Goal: Task Accomplishment & Management: Manage account settings

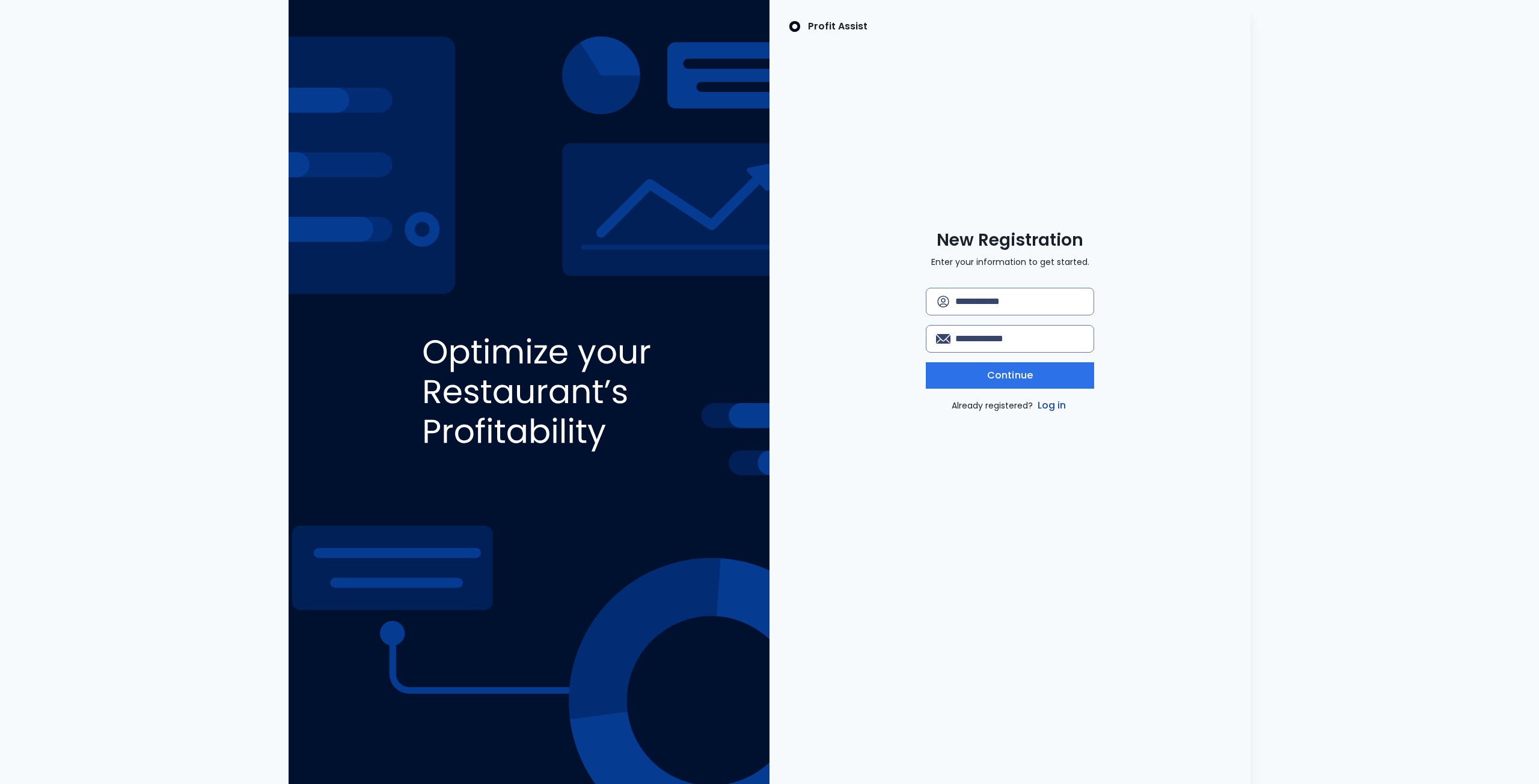
click at [1056, 405] on link "Log in" at bounding box center [1052, 405] width 34 height 14
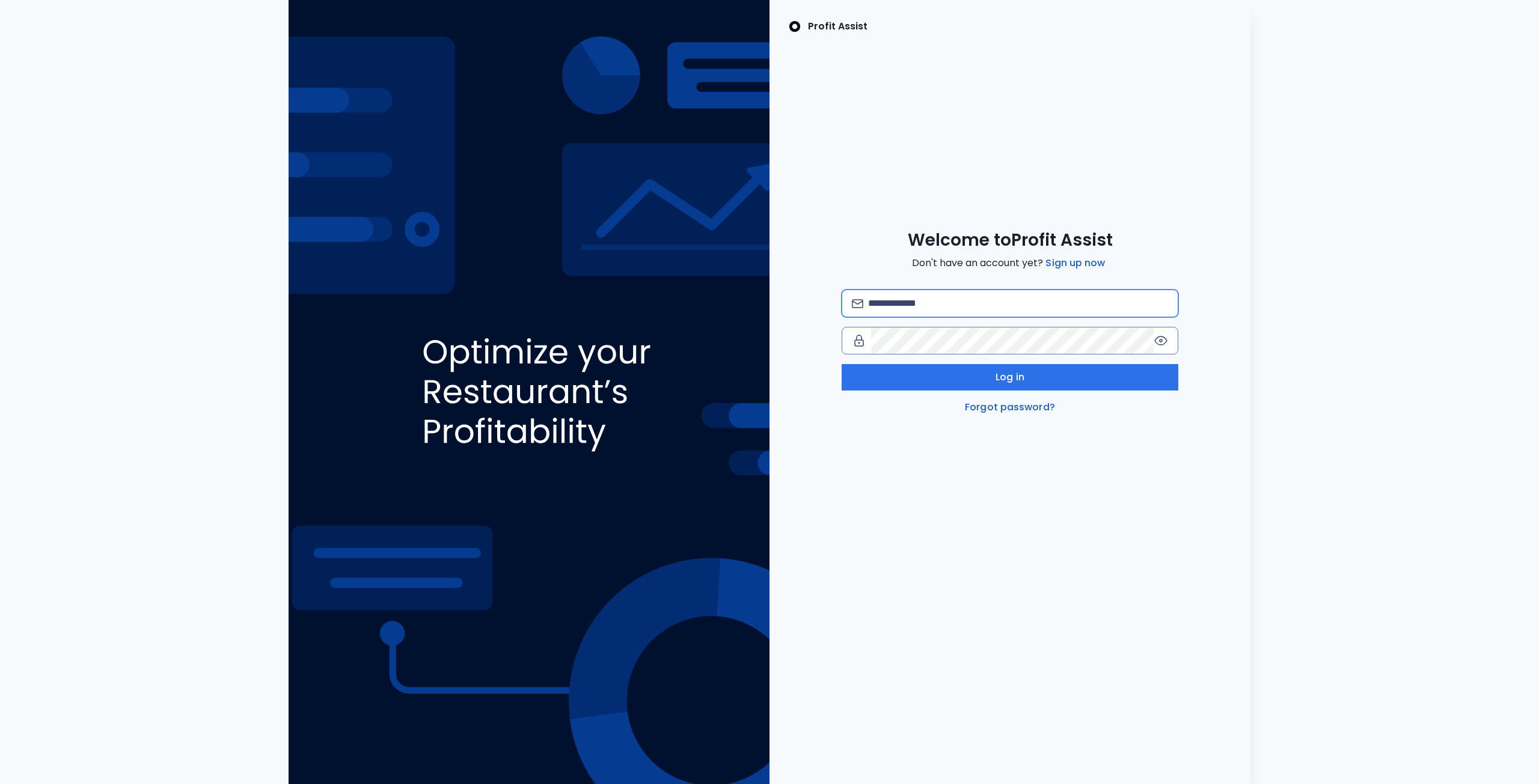
click at [934, 311] on input "email" at bounding box center [1017, 304] width 300 height 26
type input "**********"
click at [974, 378] on button "Log in" at bounding box center [1010, 377] width 337 height 26
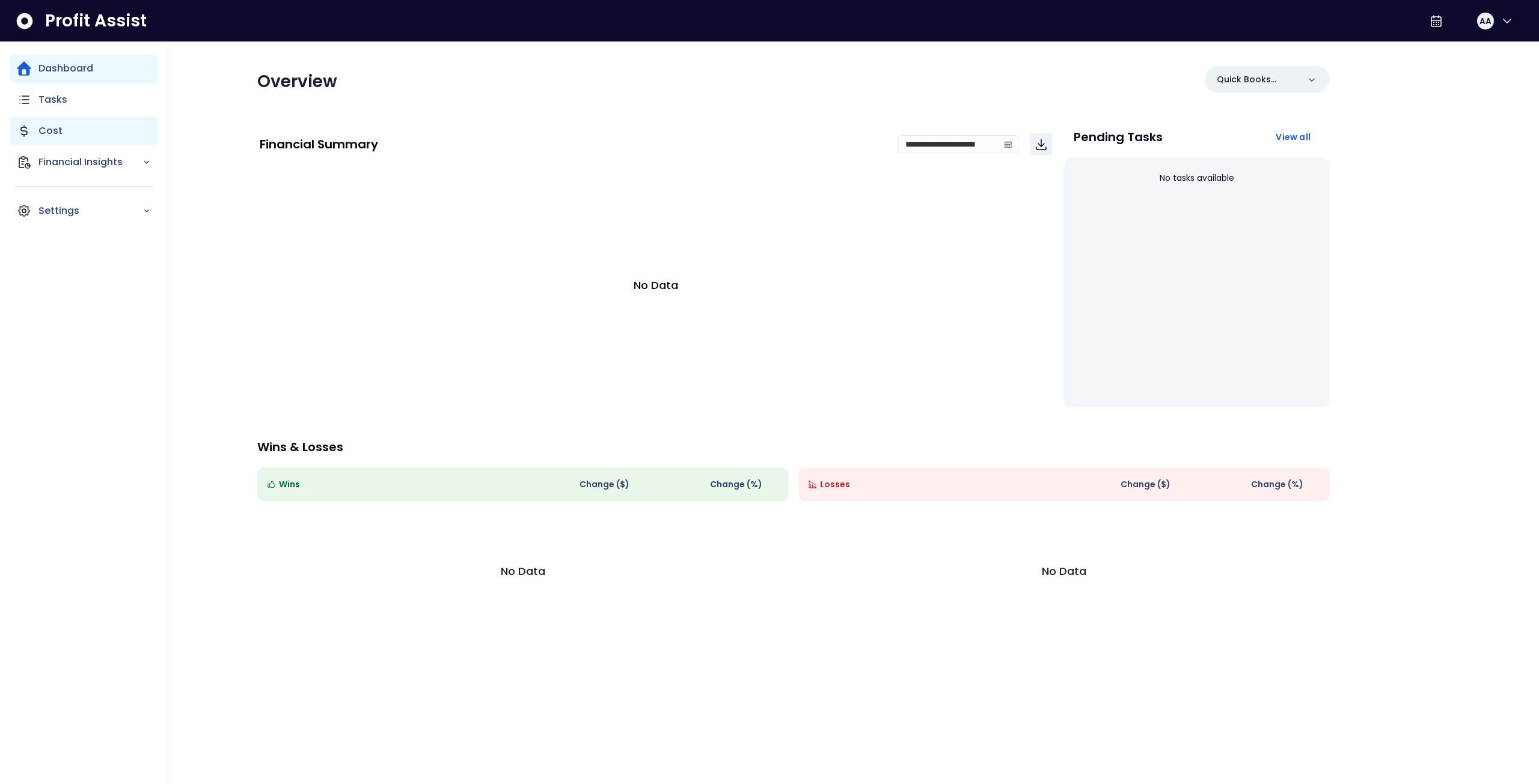
click at [59, 128] on p "Cost" at bounding box center [51, 131] width 24 height 14
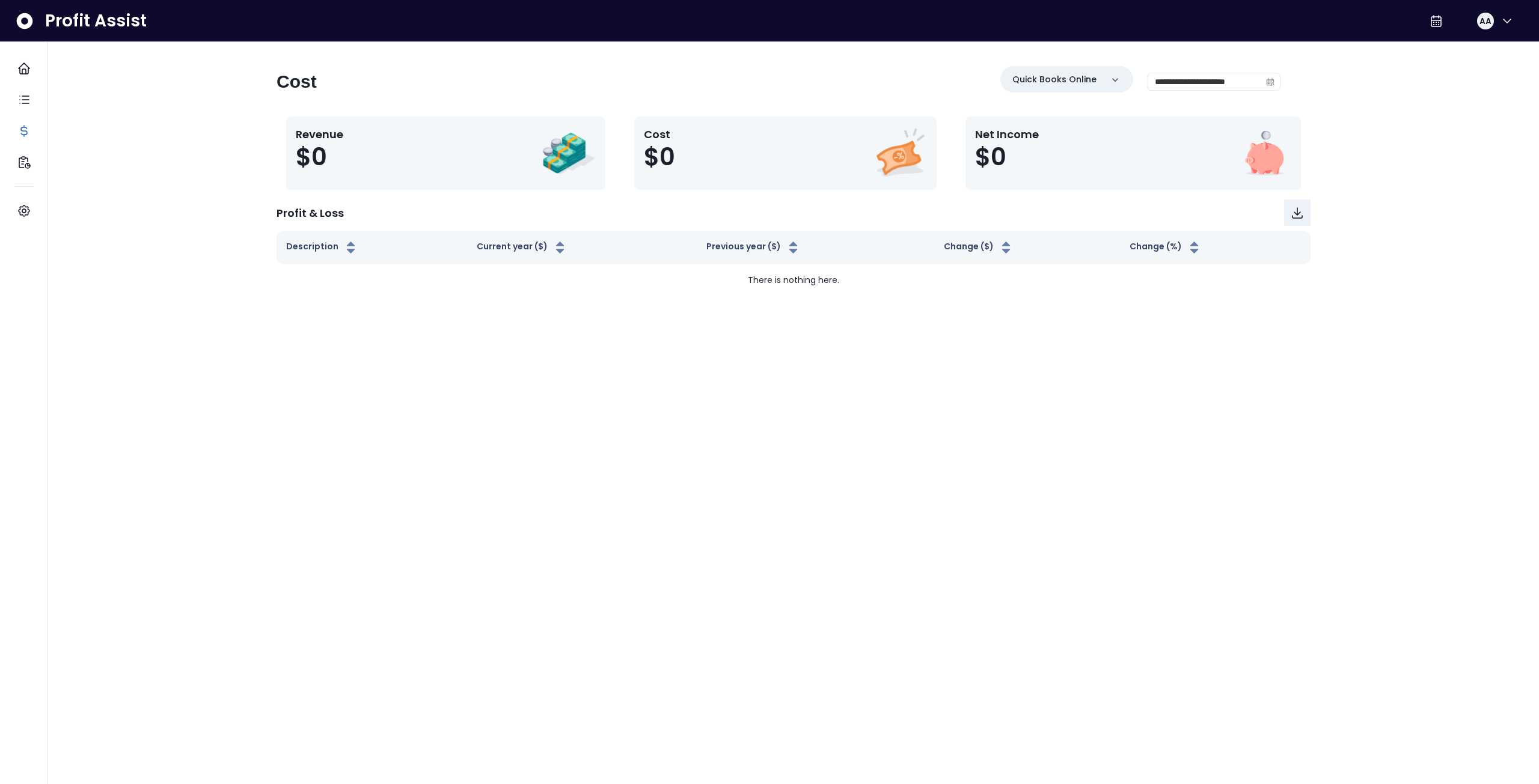
click at [370, 148] on div "Revenue $0" at bounding box center [446, 153] width 300 height 55
click at [1044, 157] on div "Net Income $0" at bounding box center [1012, 153] width 73 height 55
click at [870, 164] on div "Cost $0" at bounding box center [786, 153] width 284 height 55
click at [72, 162] on p "Financial Insights" at bounding box center [90, 162] width 104 height 14
click at [99, 187] on div "Location Analysis" at bounding box center [98, 196] width 119 height 29
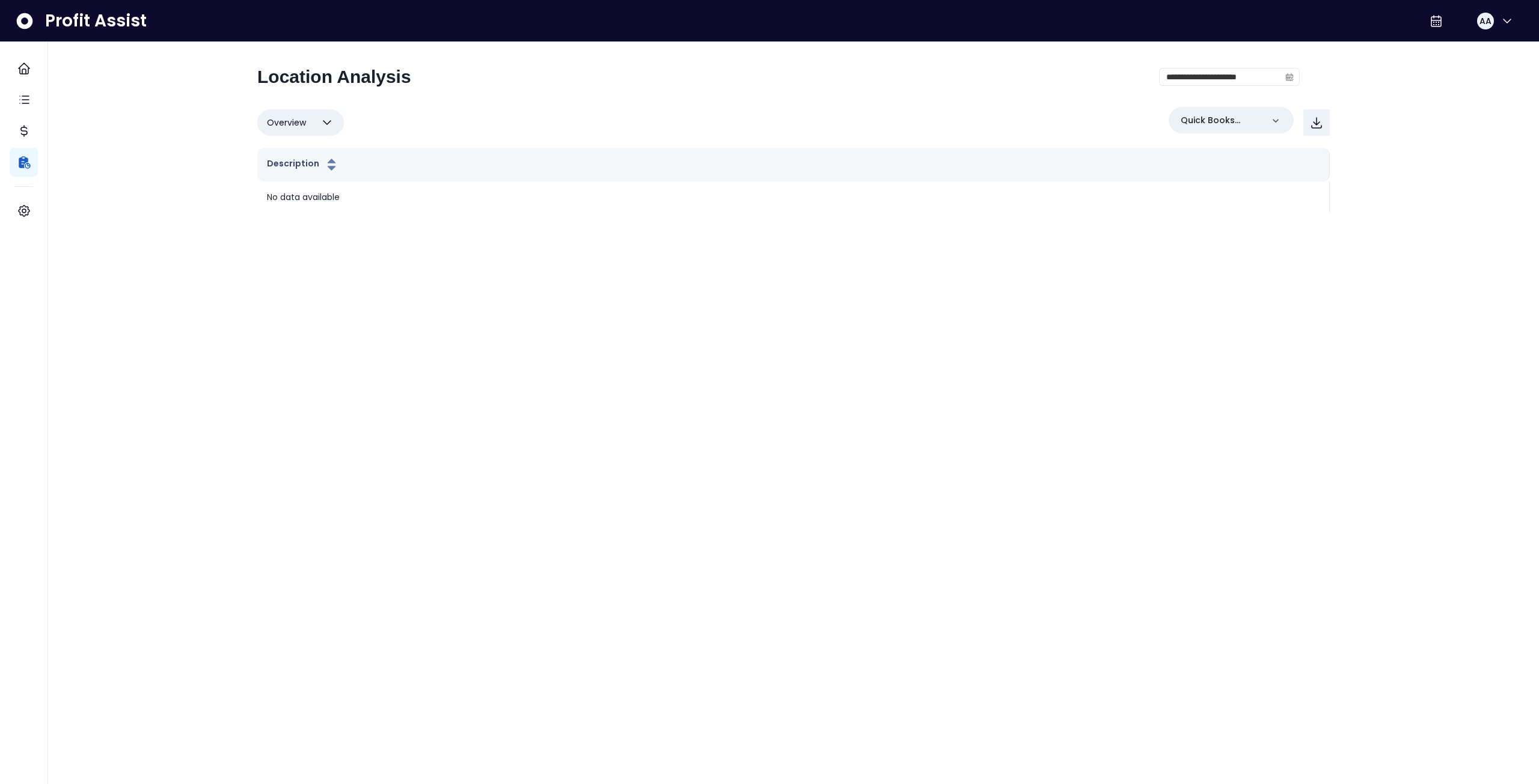
click at [326, 124] on icon "button" at bounding box center [327, 123] width 8 height 4
click at [586, 120] on div "Overview Overview % of cost % of sales % of budget ******** Quick Books Online" at bounding box center [793, 122] width 1073 height 31
click at [1179, 81] on input "**********" at bounding box center [1219, 77] width 120 height 17
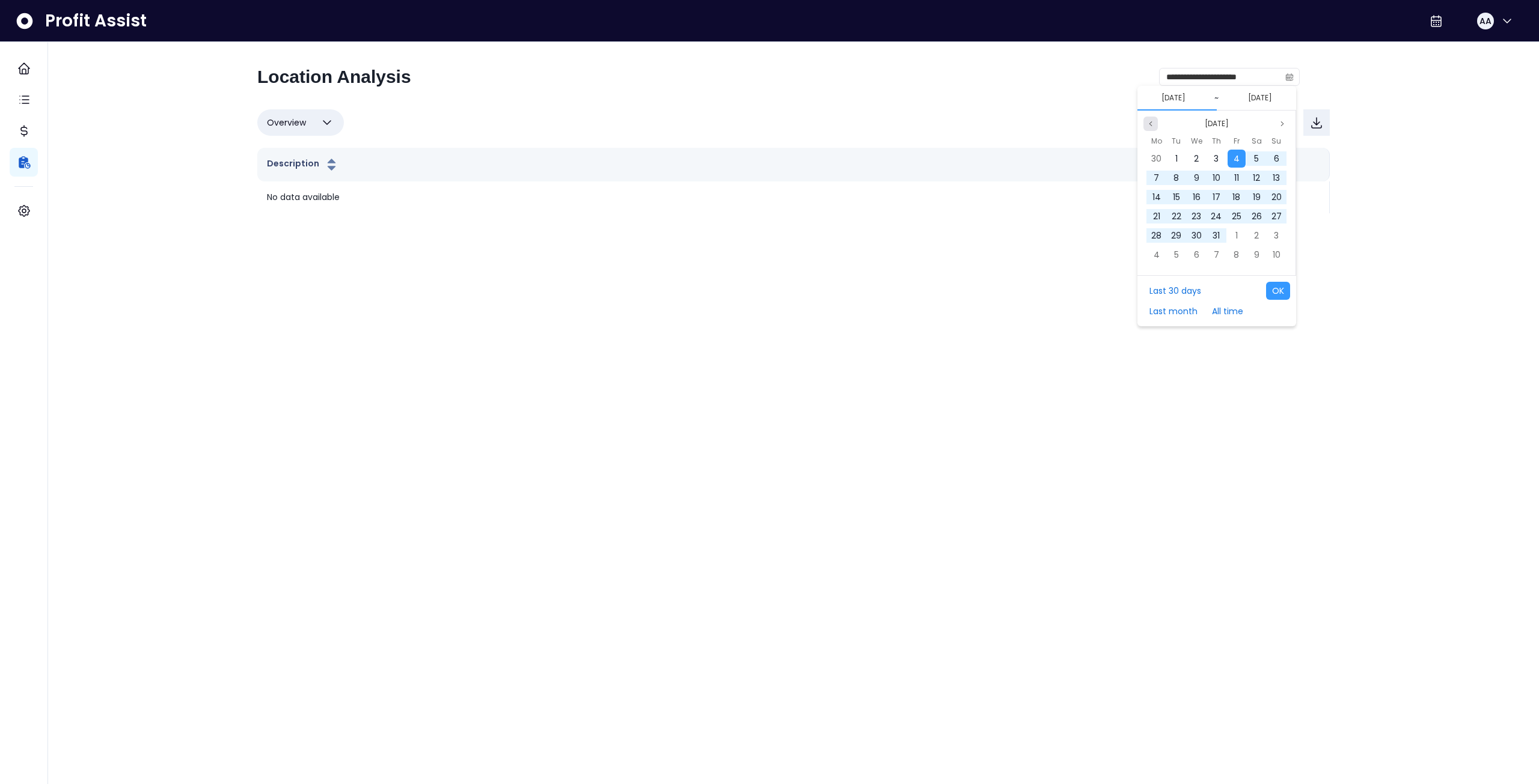
click at [1157, 124] on button "Previous month" at bounding box center [1150, 123] width 14 height 14
click at [1191, 237] on span "25" at bounding box center [1196, 235] width 9 height 12
click at [1153, 124] on icon "page previous" at bounding box center [1151, 124] width 8 height 8
click at [1176, 219] on span "23" at bounding box center [1176, 216] width 9 height 12
click at [1278, 118] on button "Next month" at bounding box center [1281, 123] width 14 height 14
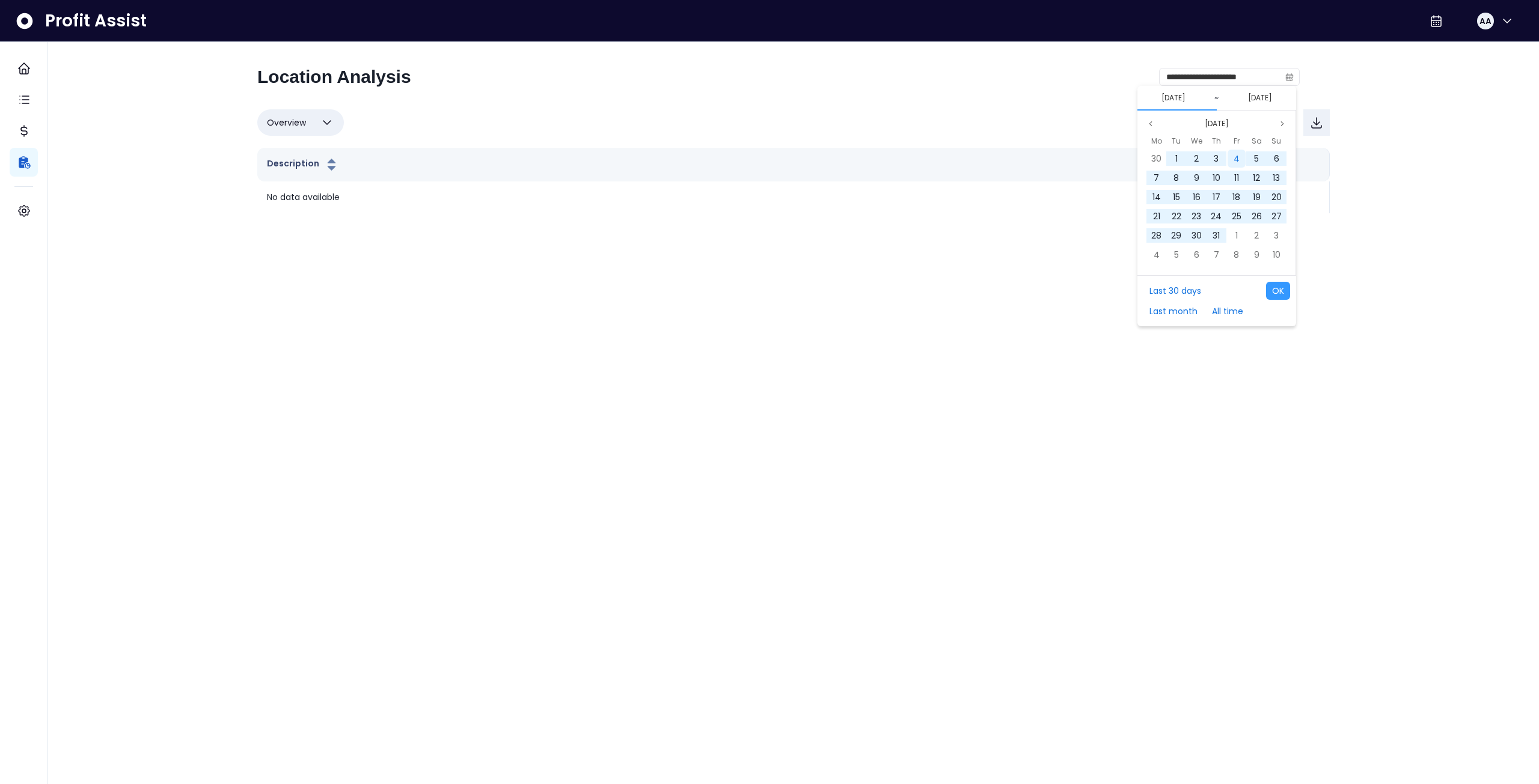
click at [1234, 158] on span "4" at bounding box center [1236, 158] width 6 height 12
click at [1173, 290] on button "Last 30 days" at bounding box center [1175, 290] width 64 height 18
click at [1293, 284] on div "Last 30 days Last month All time OK" at bounding box center [1217, 301] width 159 height 51
click at [1275, 289] on button "OK" at bounding box center [1279, 290] width 24 height 18
type input "**********"
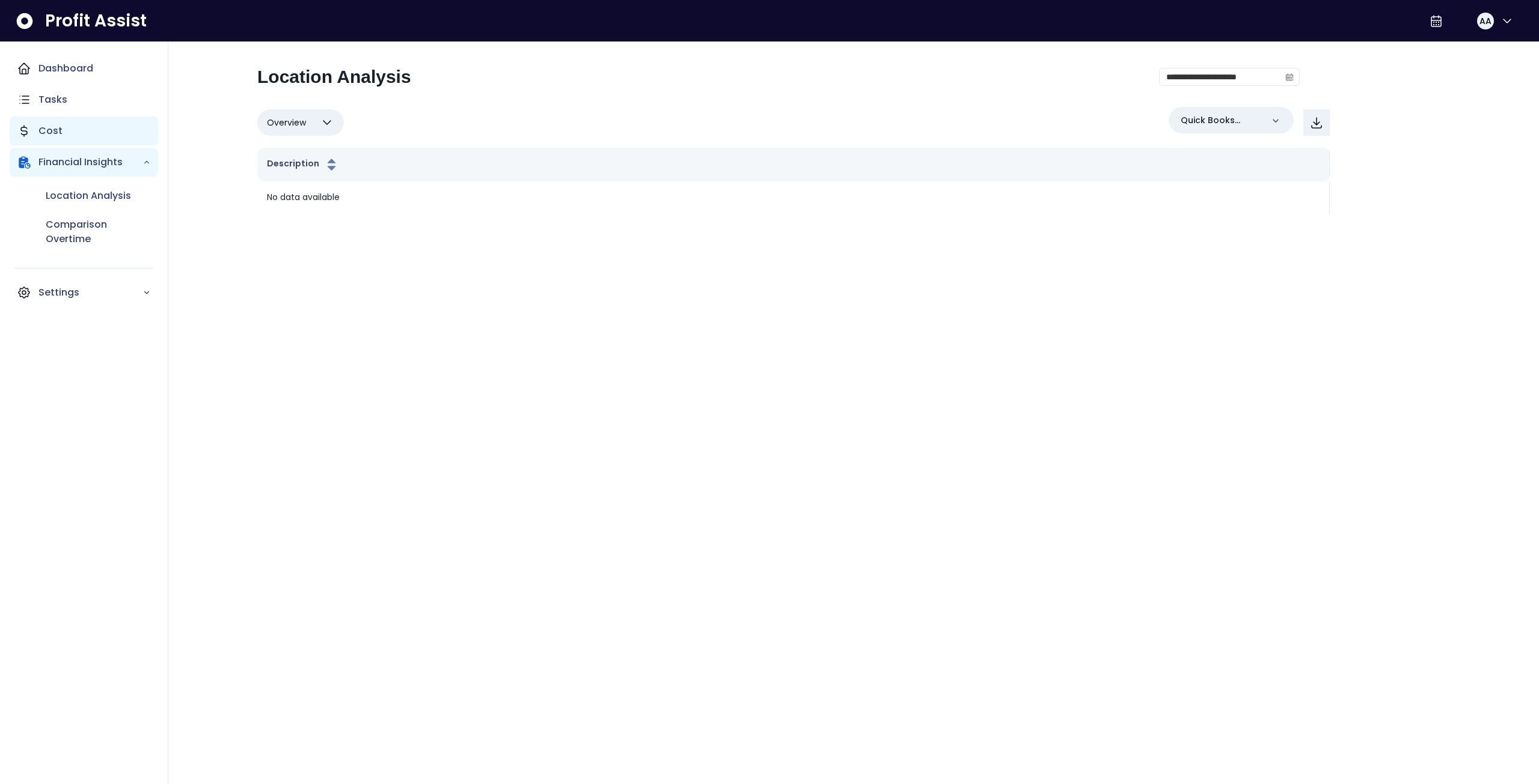
click at [49, 128] on p "Cost" at bounding box center [51, 131] width 24 height 14
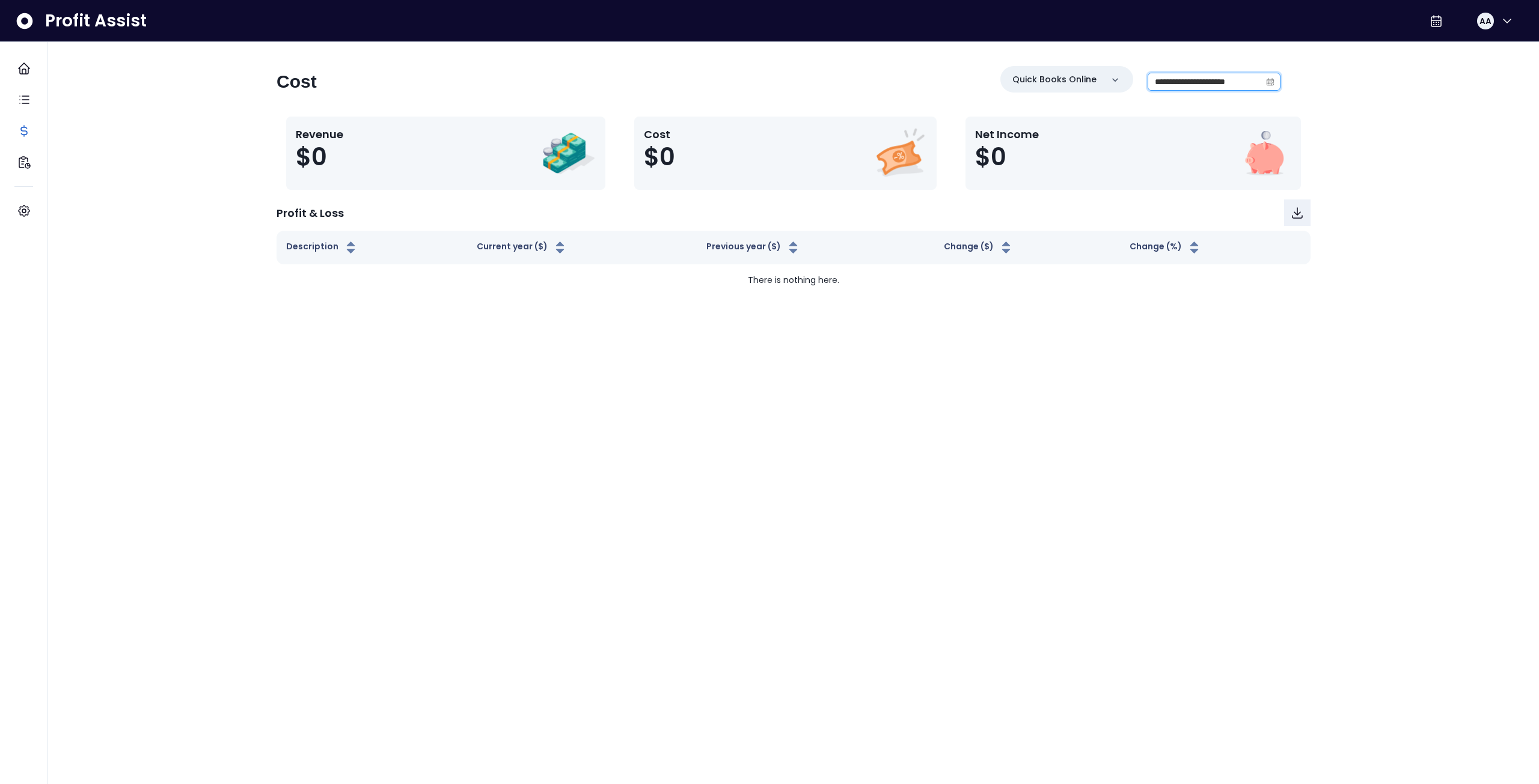
click at [1204, 84] on input "**********" at bounding box center [1204, 82] width 113 height 17
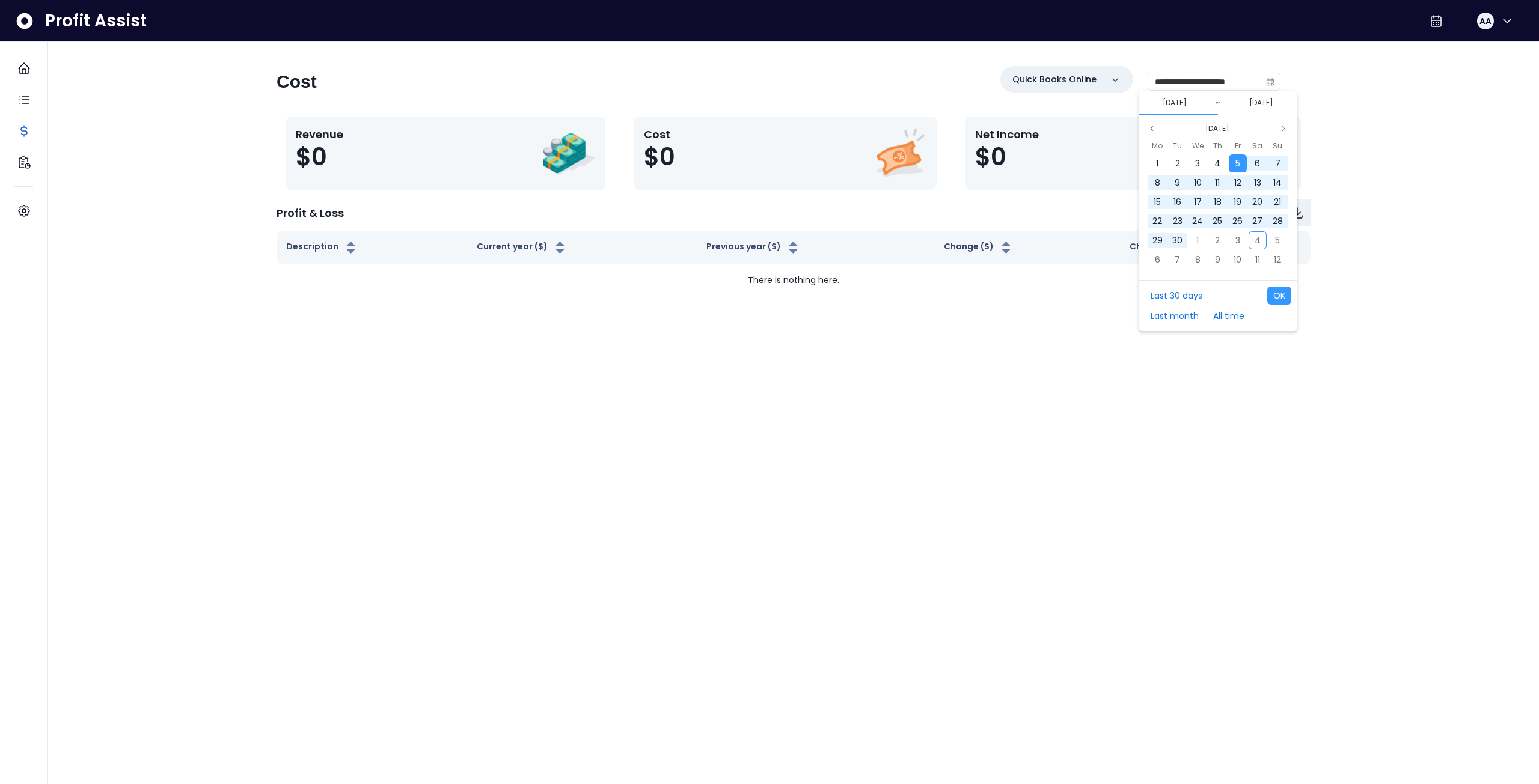
click at [834, 100] on div "**********" at bounding box center [778, 86] width 1004 height 40
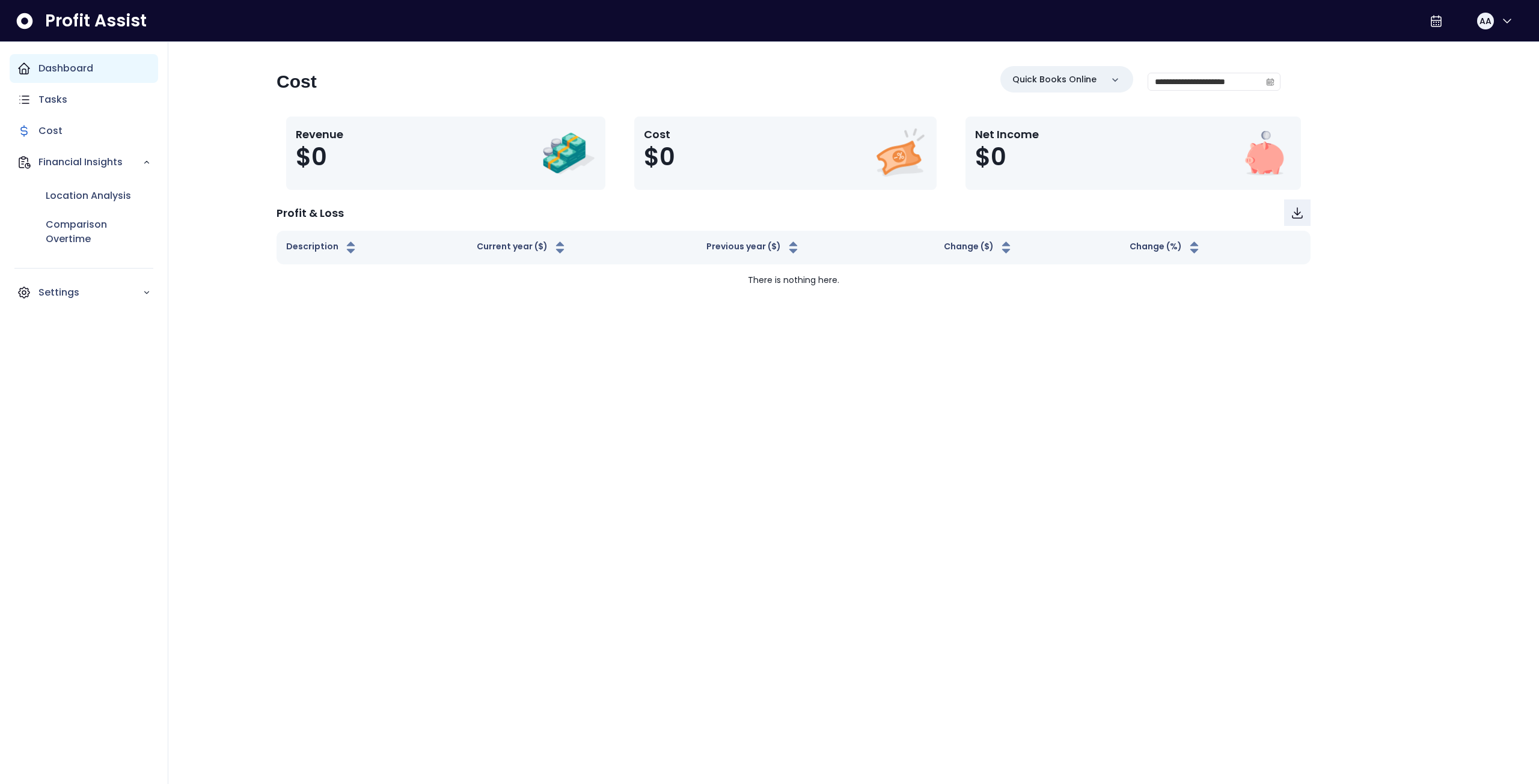
click at [63, 68] on p "Dashboard" at bounding box center [66, 68] width 55 height 14
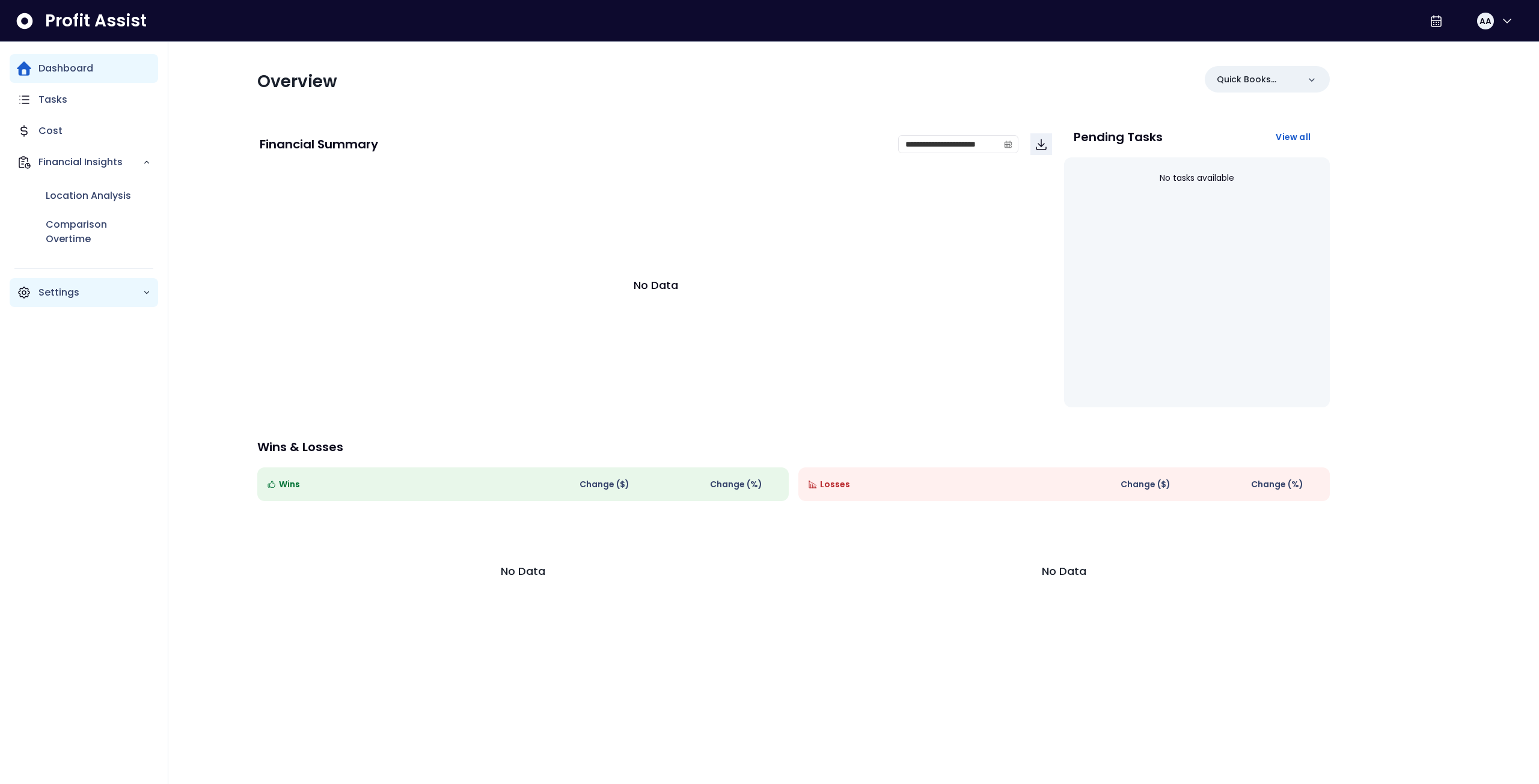
click at [55, 288] on p "Settings" at bounding box center [90, 292] width 104 height 14
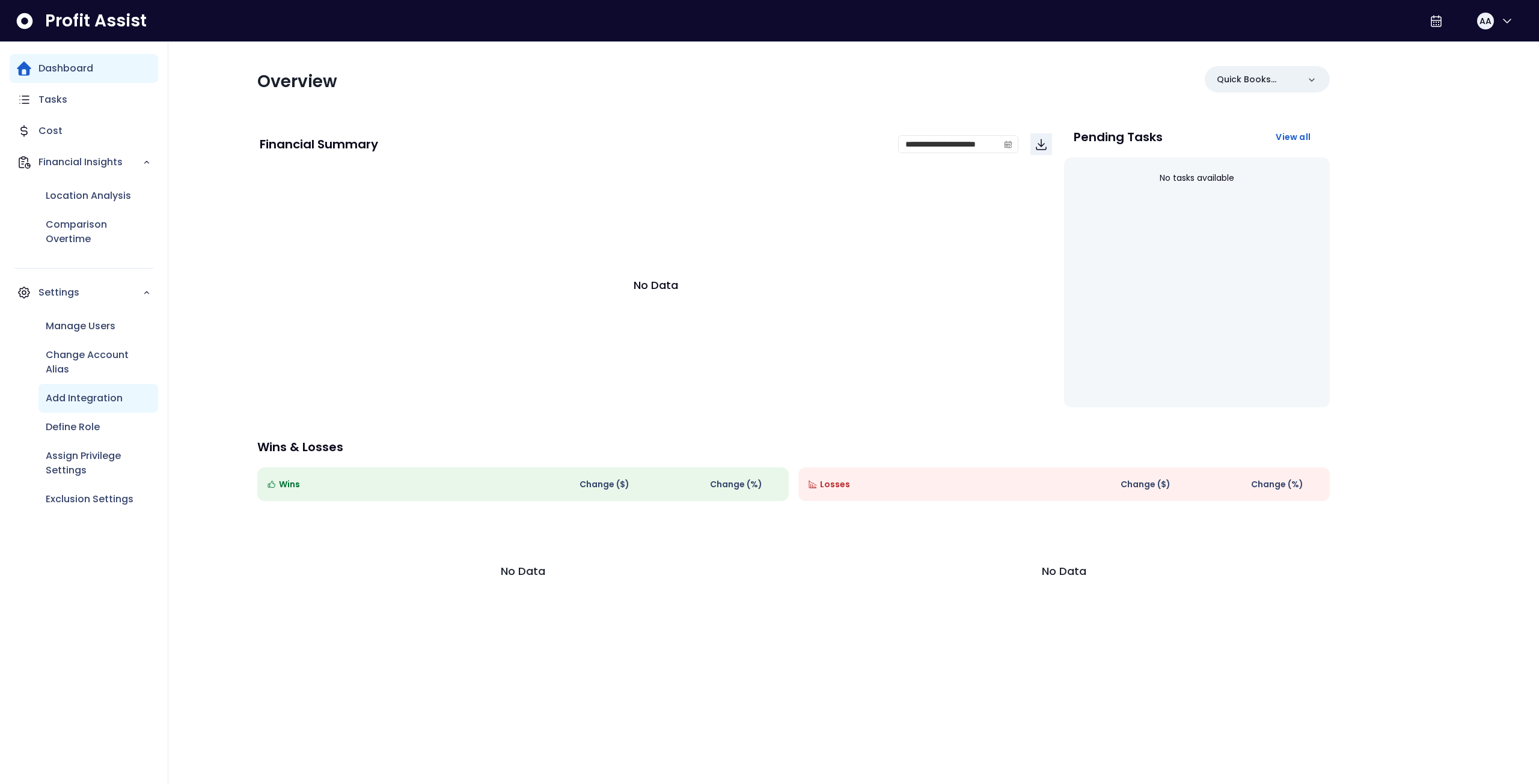
click at [76, 397] on p "Add Integration" at bounding box center [85, 398] width 77 height 14
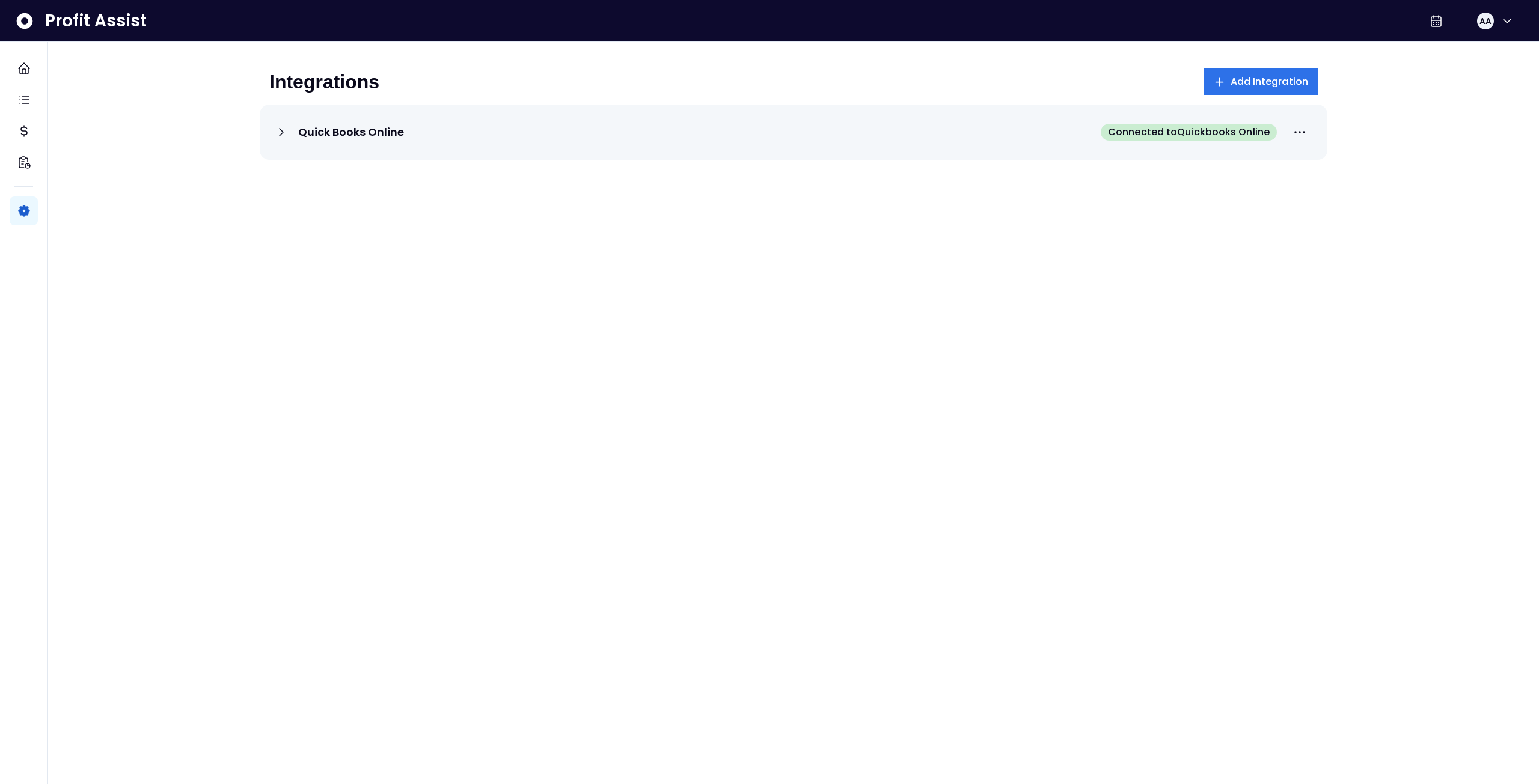
click at [335, 127] on p "Quick Books Online" at bounding box center [351, 132] width 106 height 14
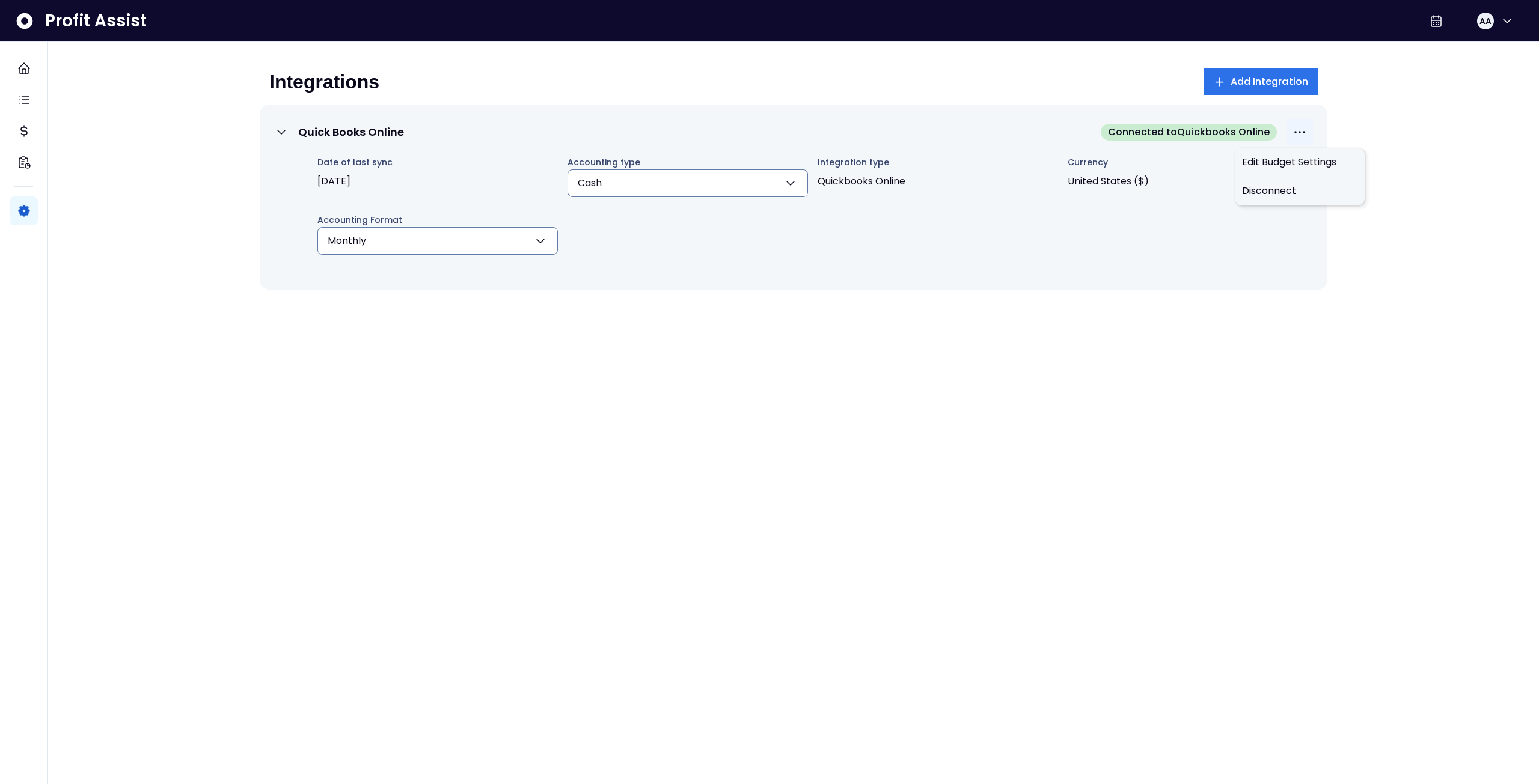
click at [1293, 133] on icon "More options" at bounding box center [1299, 132] width 14 height 14
click at [1280, 165] on span "Edit Budget Settings" at bounding box center [1299, 162] width 116 height 14
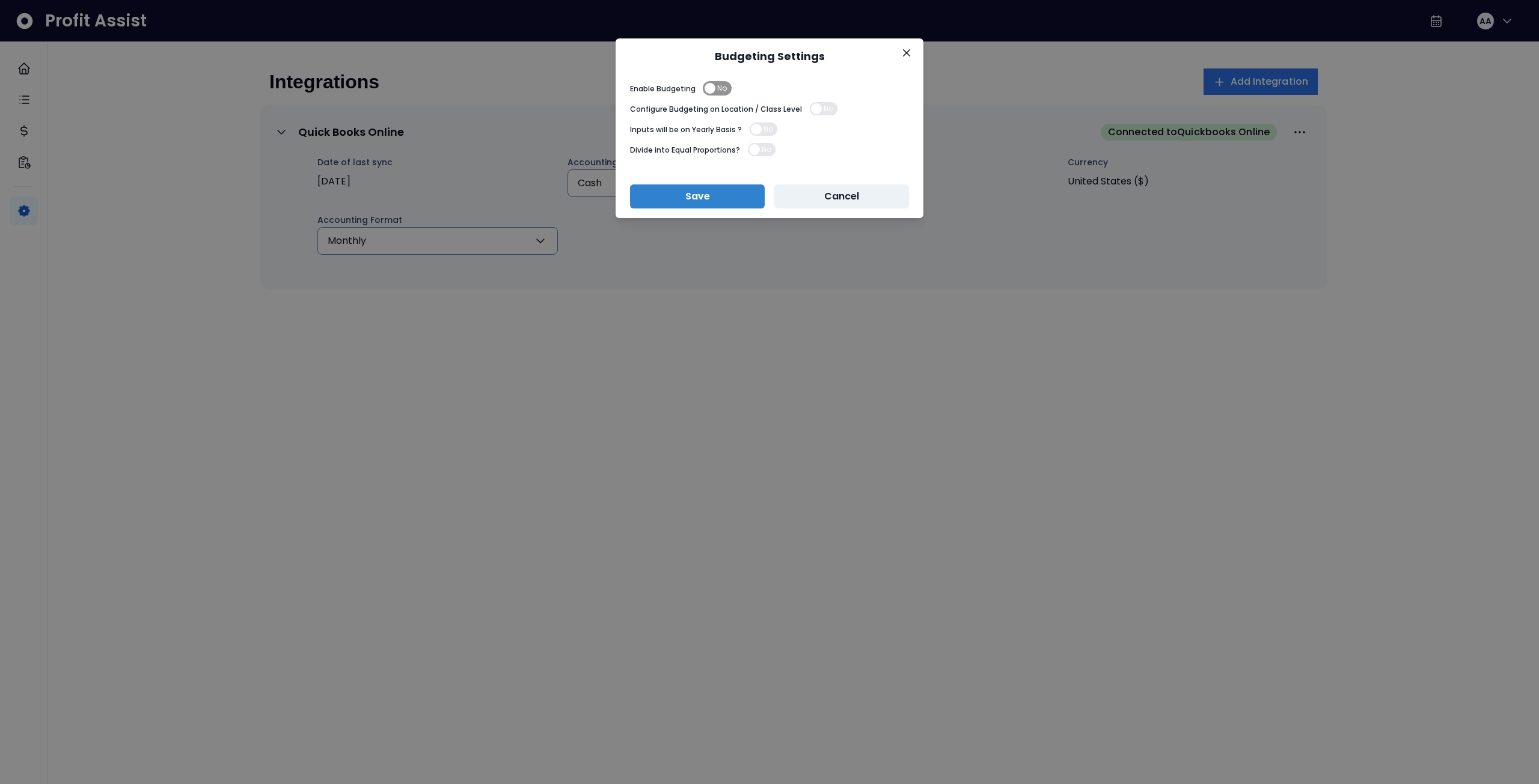
click at [721, 86] on span "No" at bounding box center [722, 87] width 9 height 14
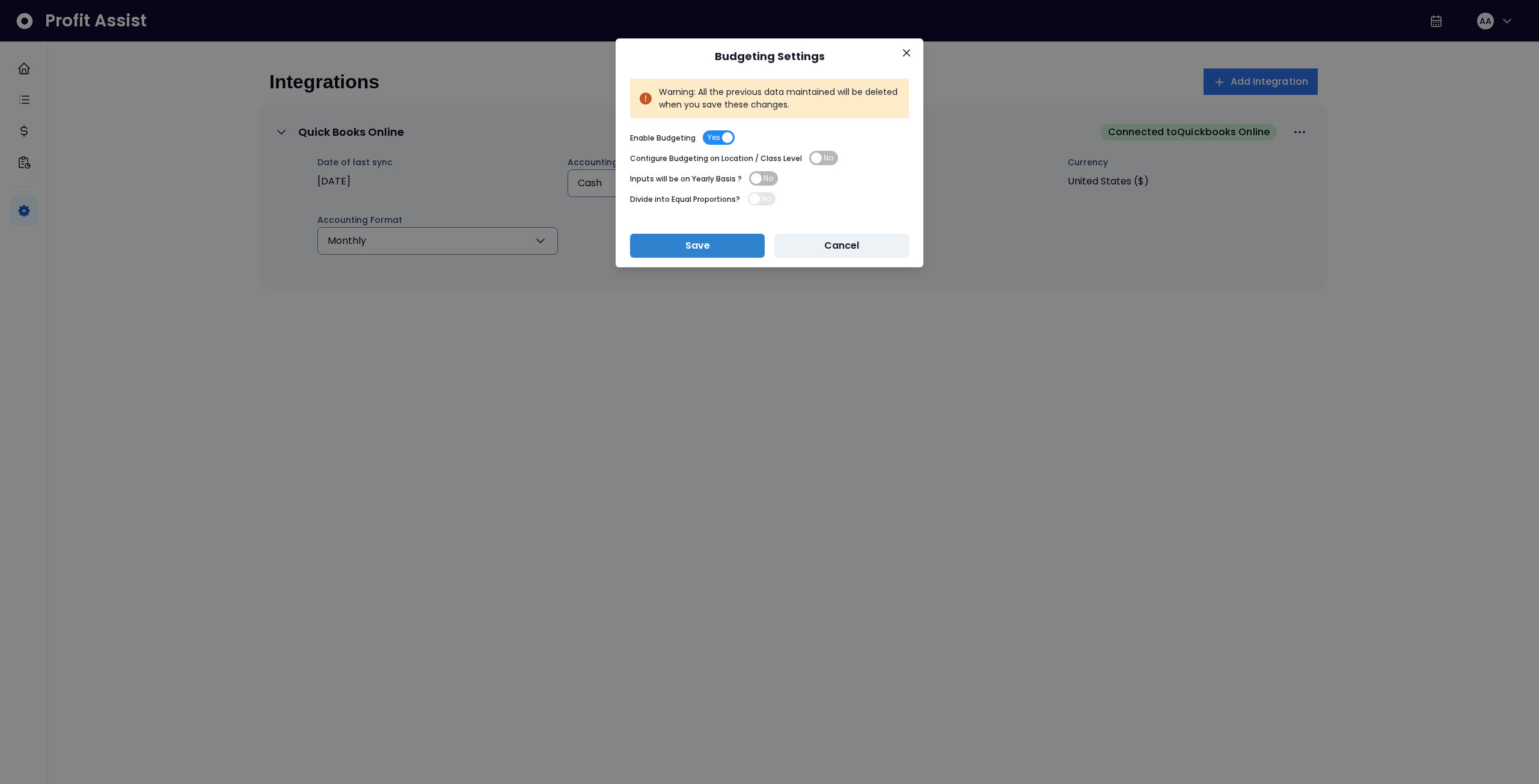
click at [717, 136] on span "Yes" at bounding box center [714, 137] width 12 height 14
click at [828, 247] on button "Cancel" at bounding box center [841, 246] width 134 height 24
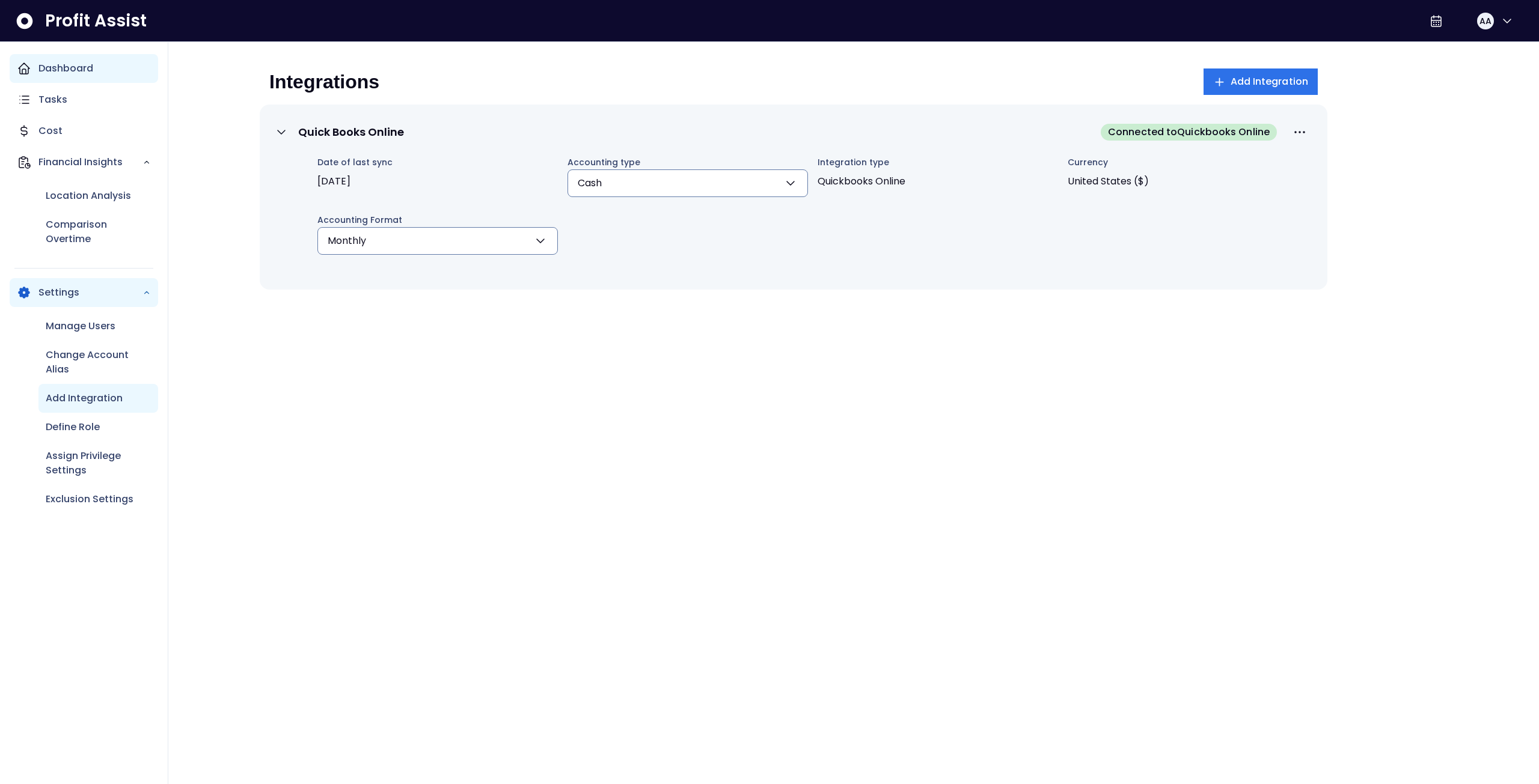
click at [23, 68] on icon "Main navigation" at bounding box center [24, 68] width 14 height 14
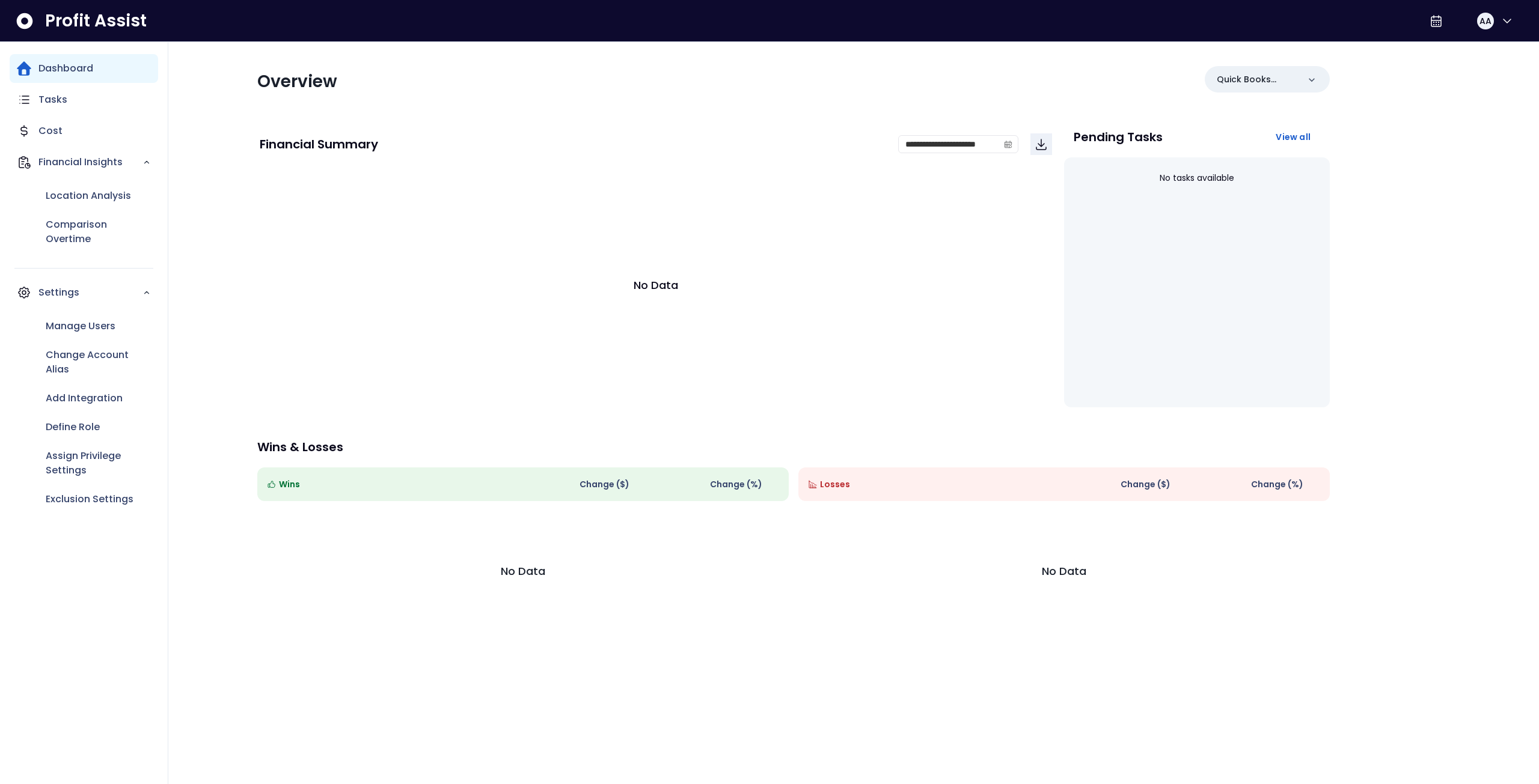
click at [36, 66] on div "Dashboard" at bounding box center [84, 69] width 149 height 29
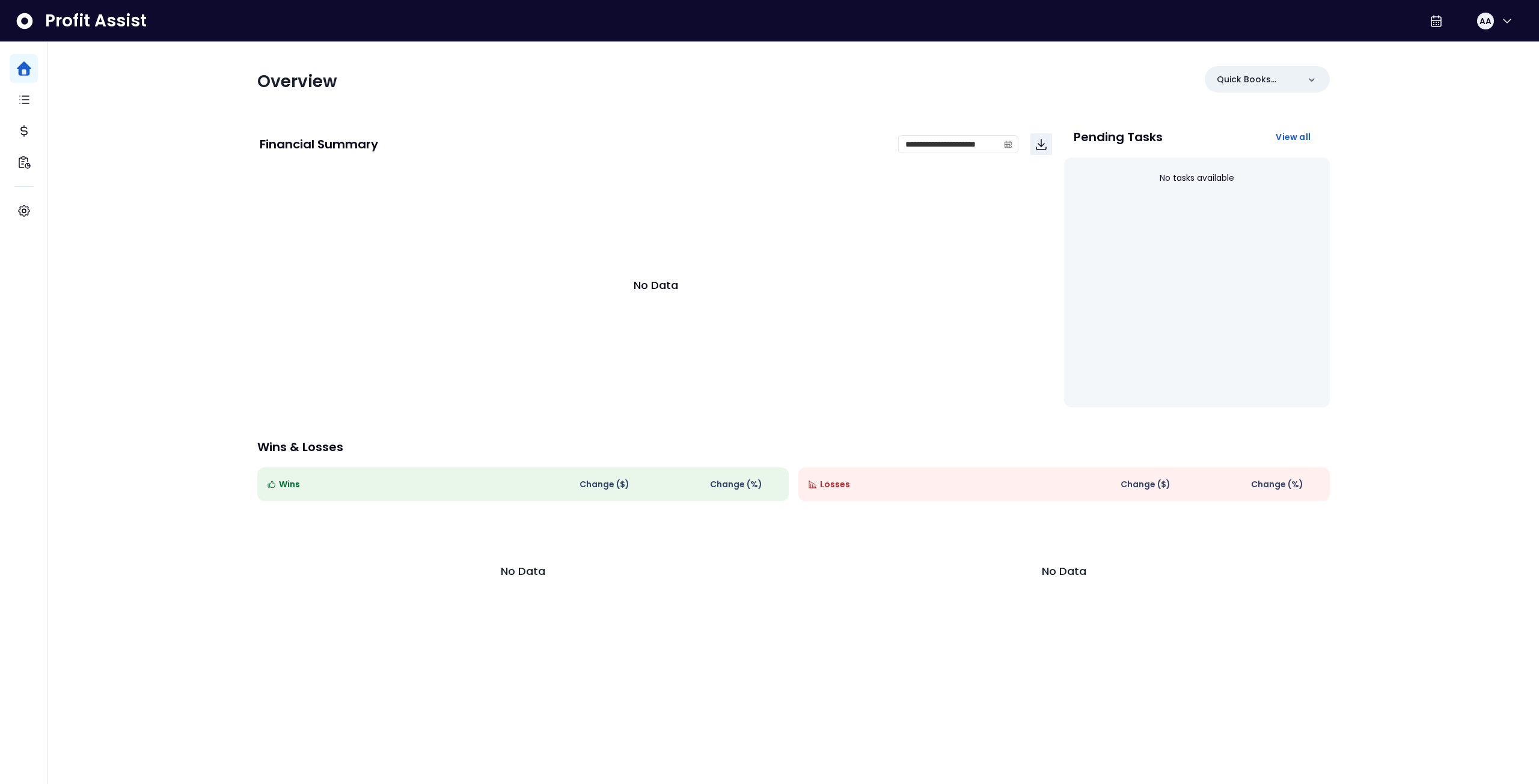
click at [25, 14] on icon at bounding box center [24, 20] width 16 height 16
click at [77, 18] on span "Profit Assist" at bounding box center [96, 21] width 102 height 22
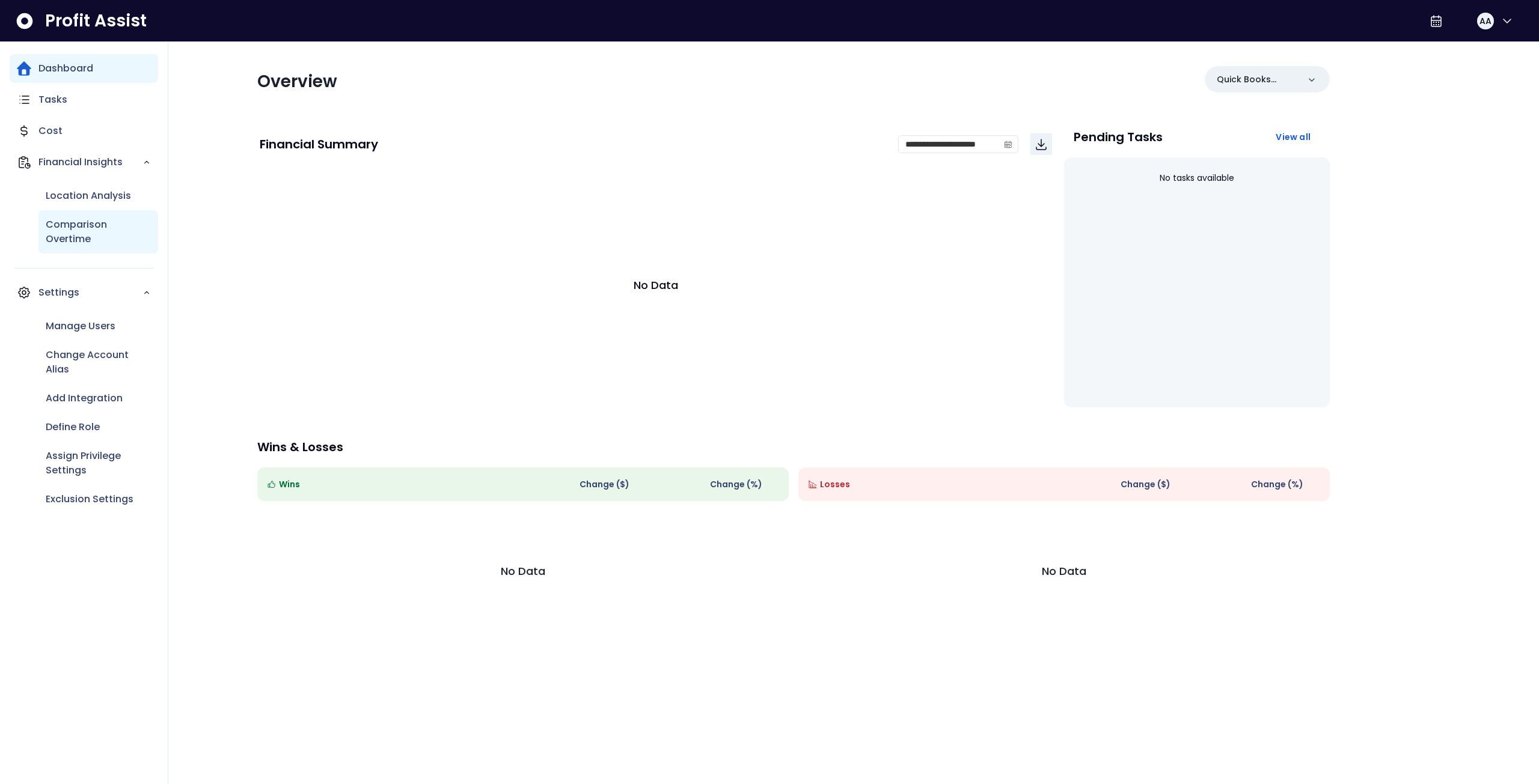
click at [85, 240] on p "Comparison Overtime" at bounding box center [99, 231] width 105 height 29
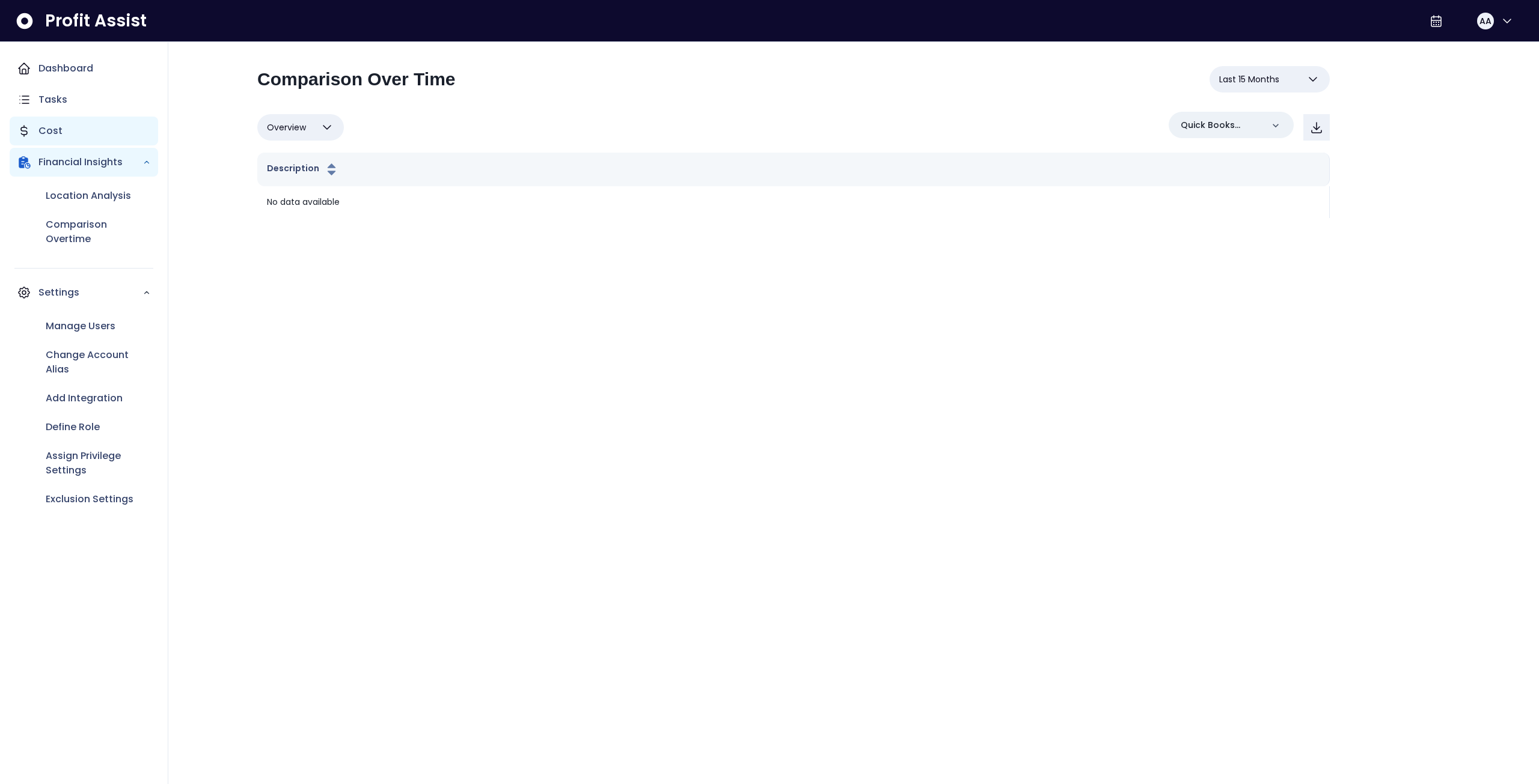
click at [40, 133] on p "Cost" at bounding box center [51, 131] width 24 height 14
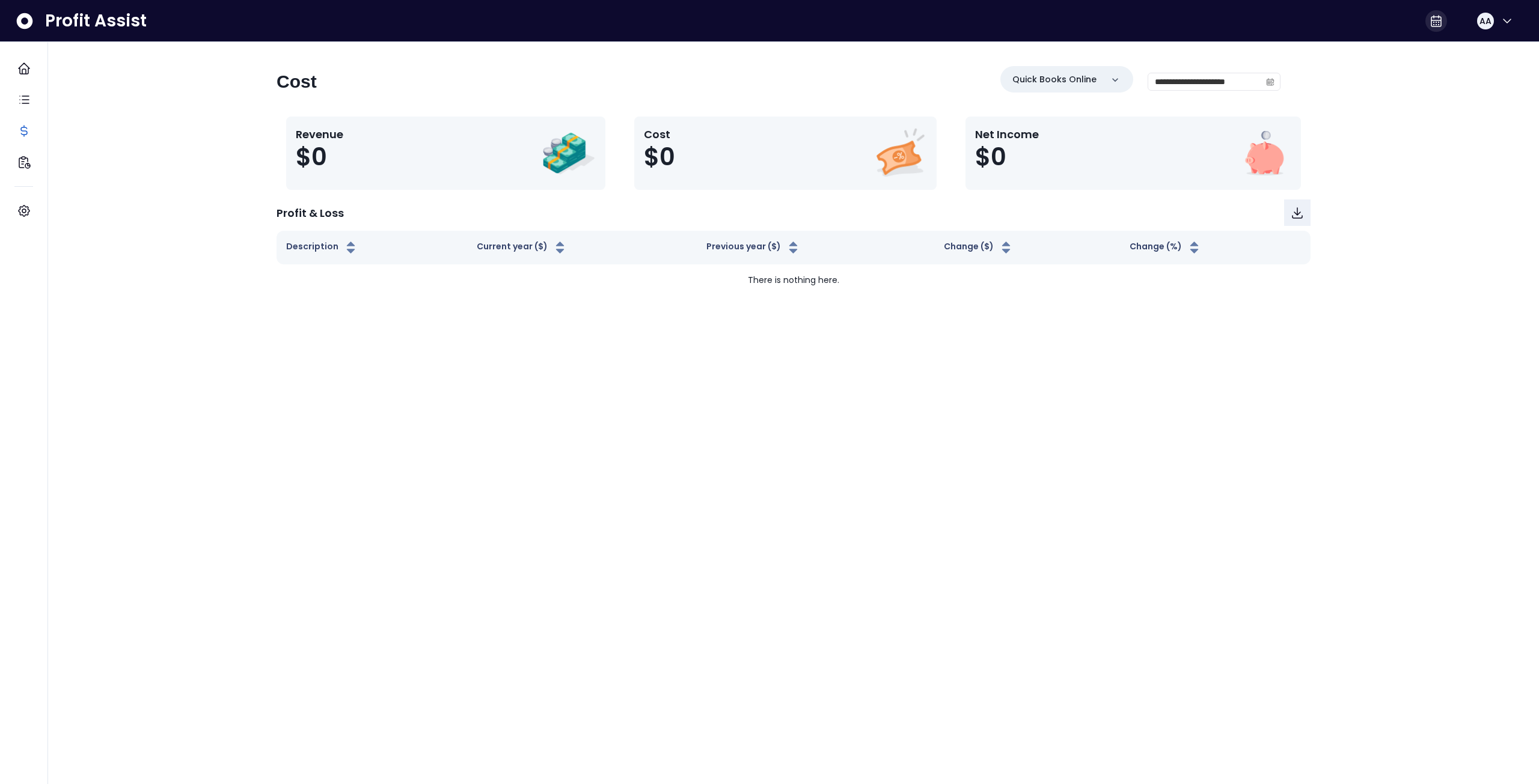
click at [1431, 25] on icon at bounding box center [1436, 22] width 9 height 11
click at [1506, 12] on button "AA" at bounding box center [1495, 21] width 39 height 29
click at [1434, 77] on span "Logout" at bounding box center [1449, 79] width 116 height 14
